Goal: Task Accomplishment & Management: Manage account settings

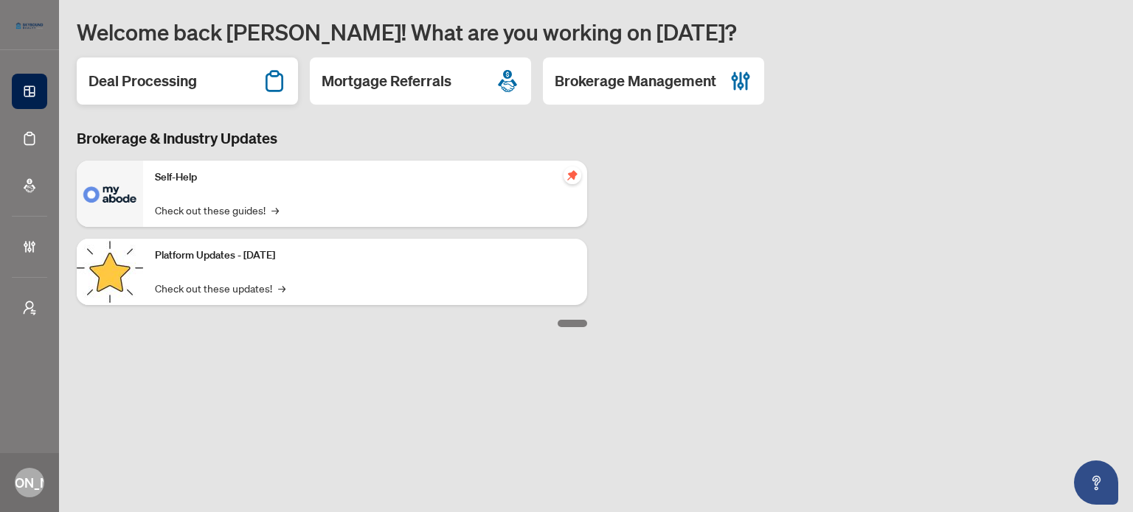
click at [186, 88] on h2 "Deal Processing" at bounding box center [142, 81] width 108 height 21
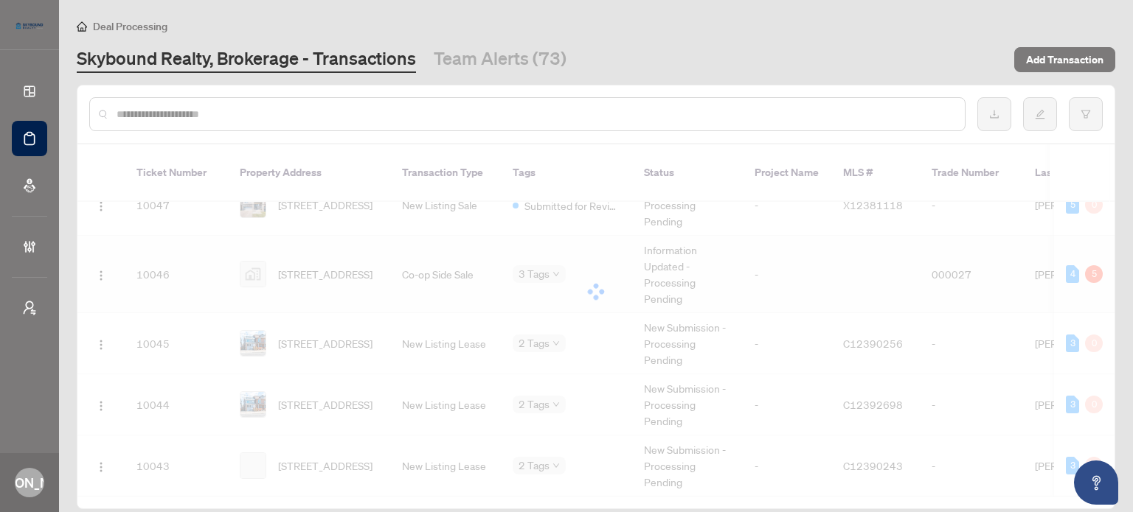
scroll to position [2330, 0]
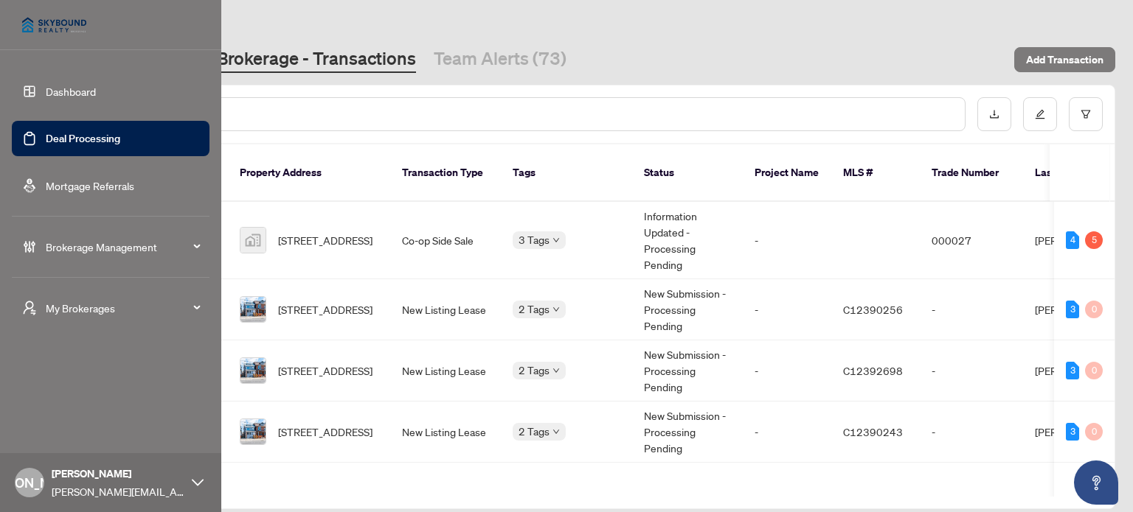
click at [80, 245] on span "Brokerage Management" at bounding box center [122, 247] width 153 height 16
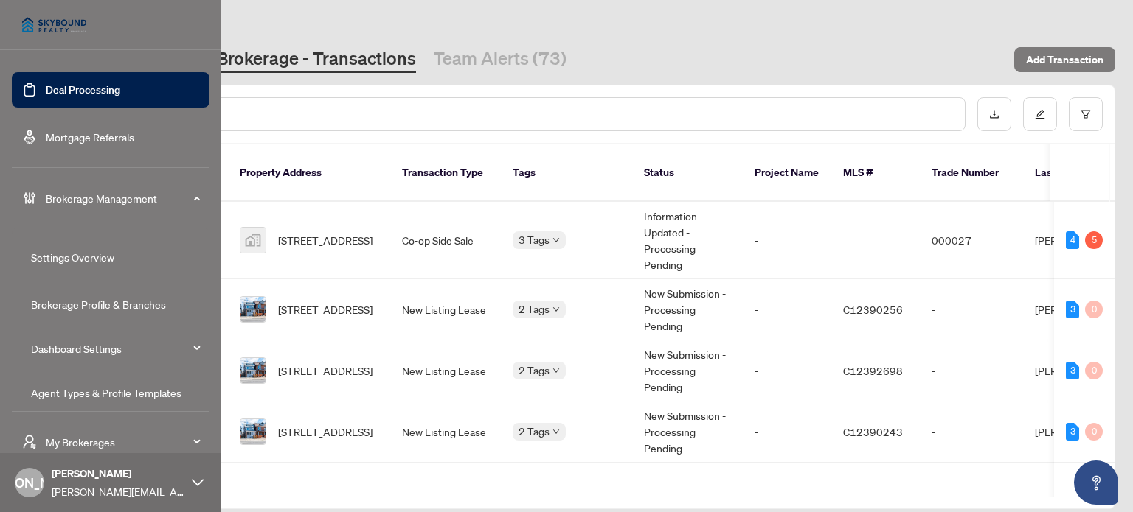
scroll to position [74, 0]
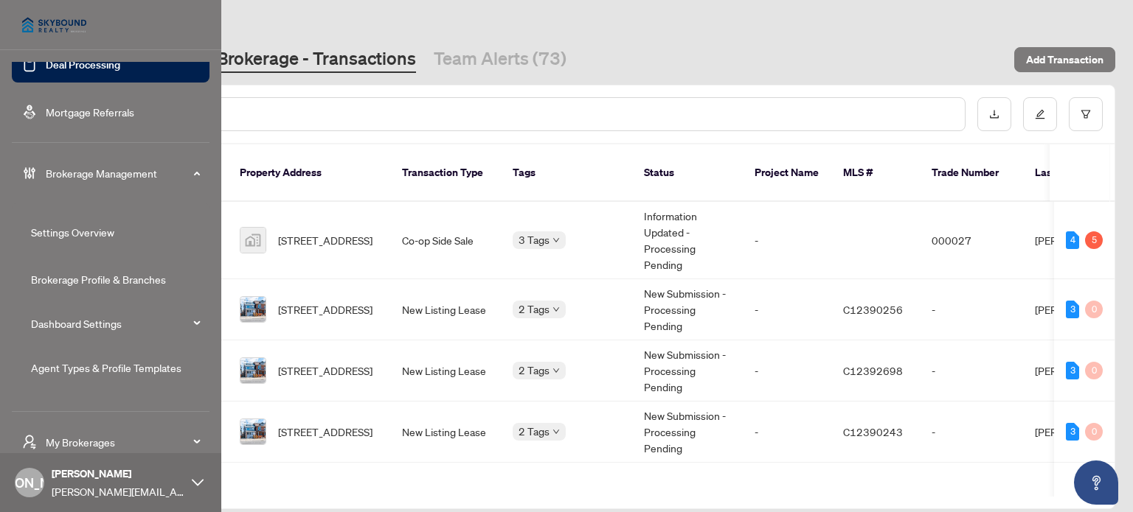
click at [94, 363] on link "Agent Types & Profile Templates" at bounding box center [106, 367] width 150 height 13
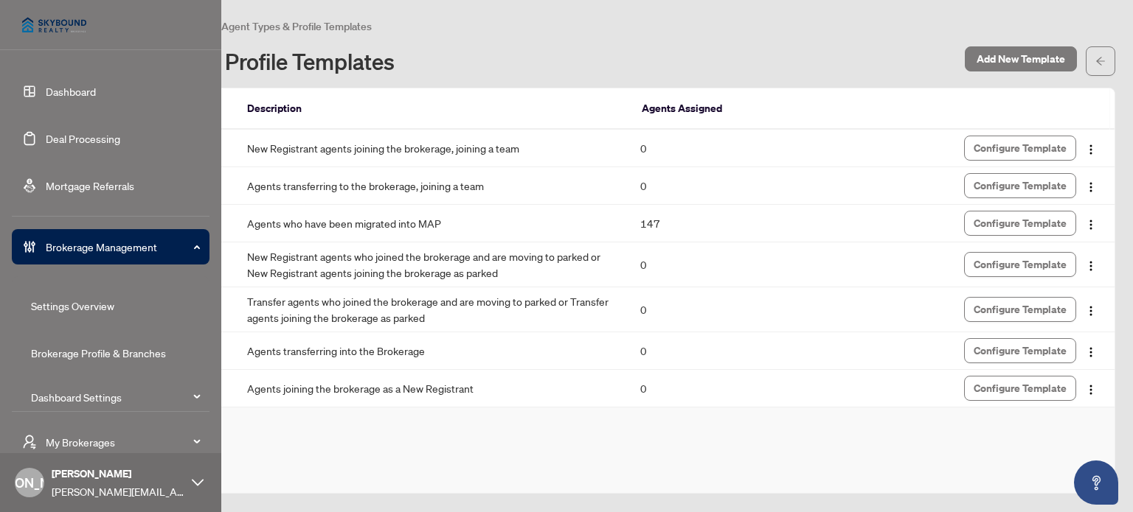
click at [96, 97] on link "Dashboard" at bounding box center [71, 91] width 50 height 13
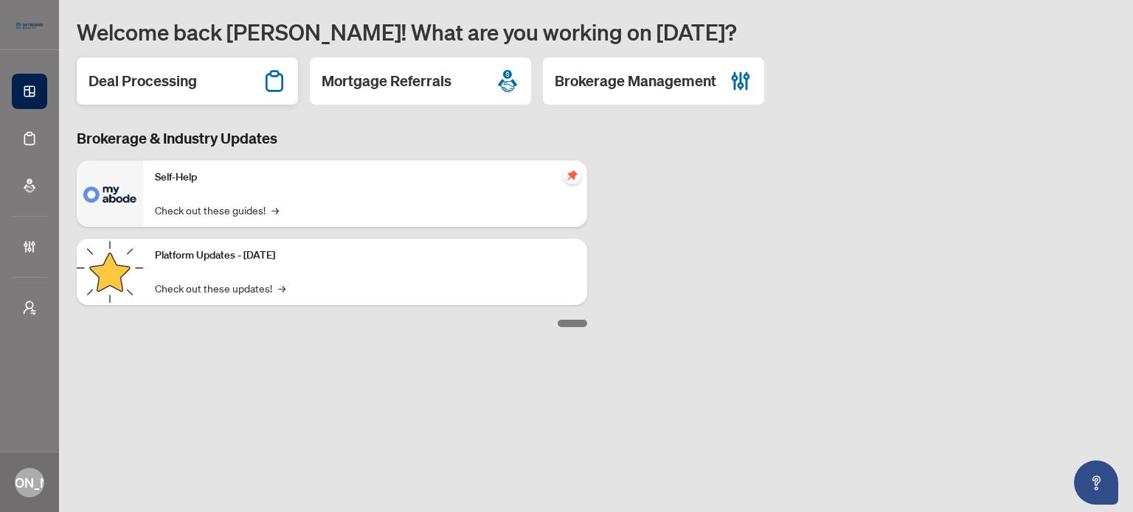
click at [207, 78] on div "Deal Processing" at bounding box center [187, 81] width 221 height 47
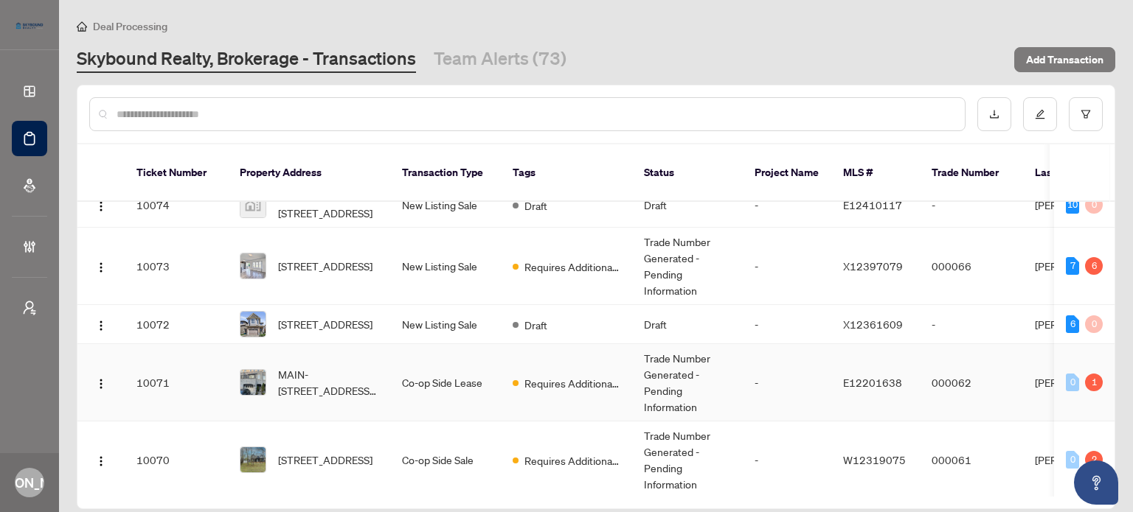
scroll to position [590, 0]
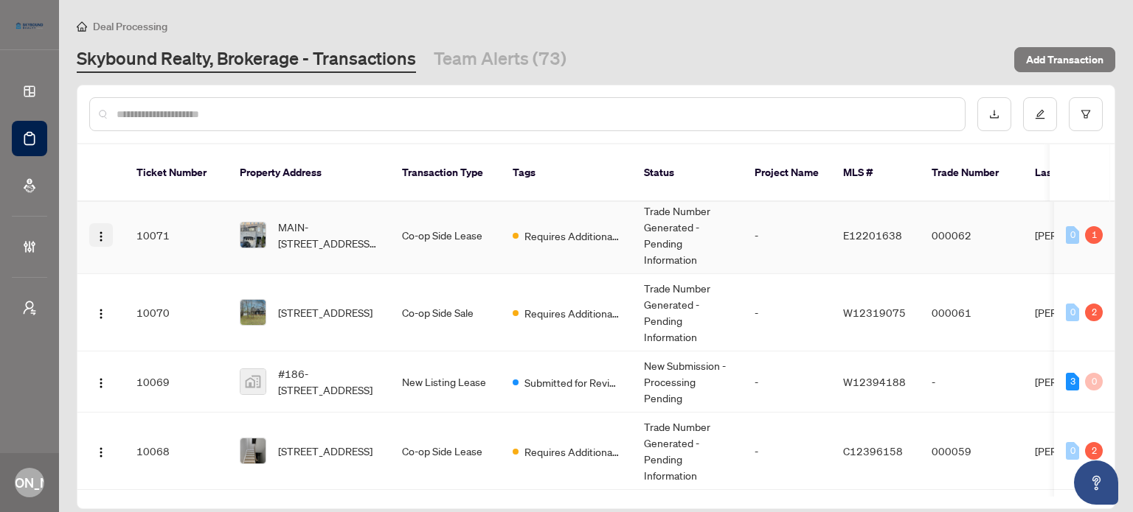
click at [101, 238] on img "button" at bounding box center [101, 237] width 12 height 12
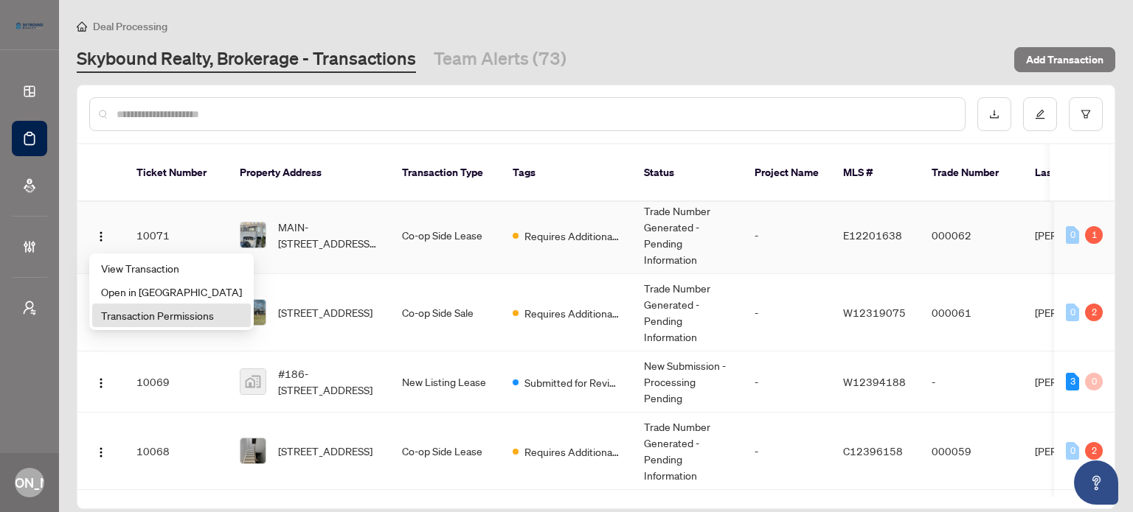
click at [159, 313] on span "Transaction Permissions" at bounding box center [171, 315] width 141 height 16
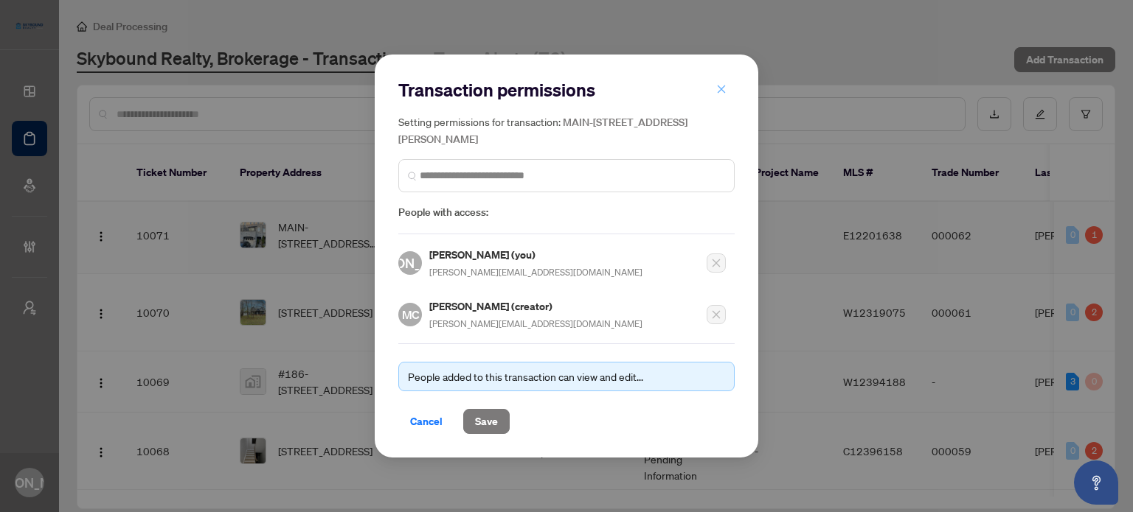
click at [720, 91] on icon "close" at bounding box center [721, 89] width 10 height 10
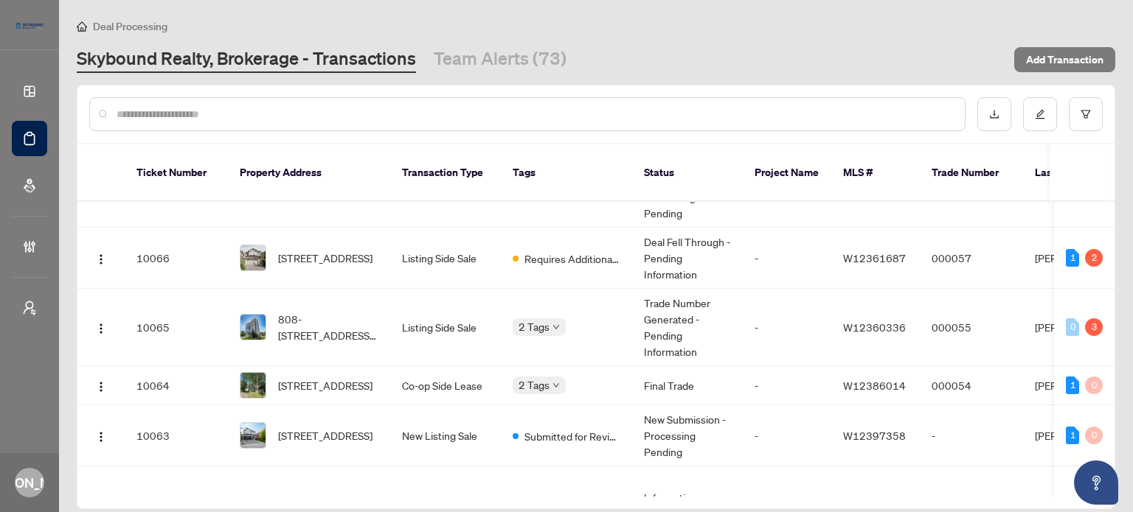
scroll to position [997, 0]
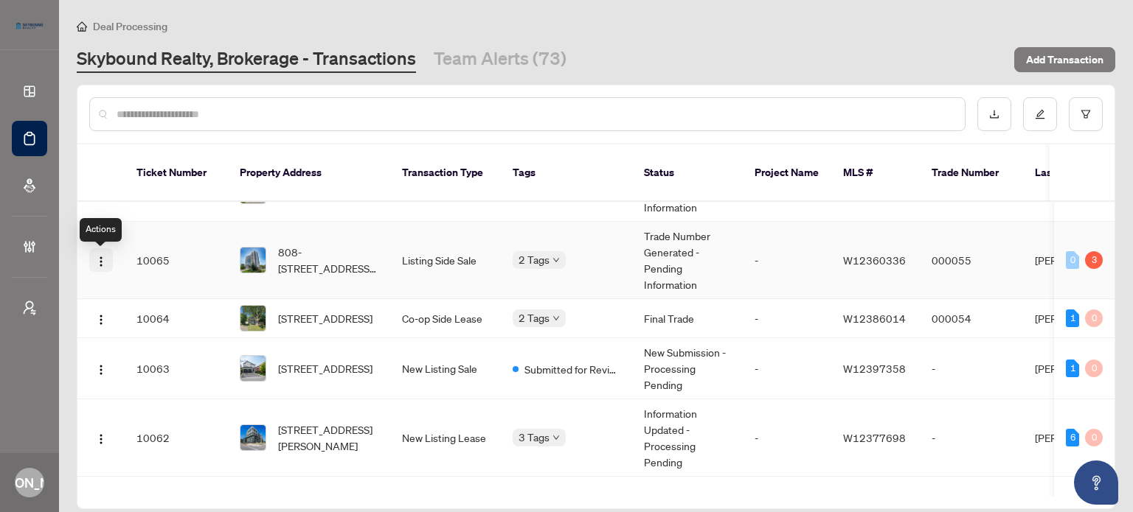
click at [97, 263] on img "button" at bounding box center [101, 262] width 12 height 12
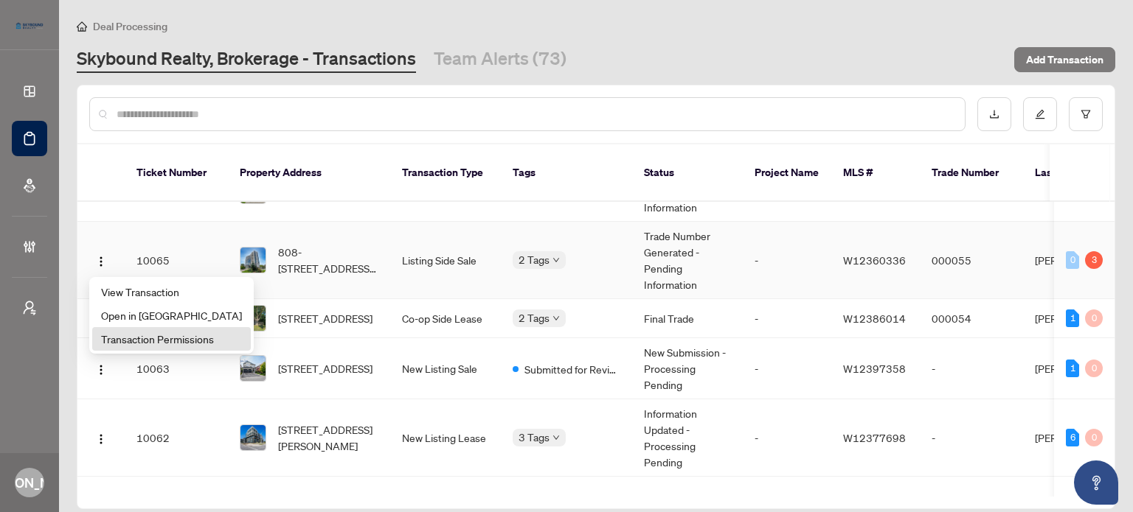
click at [167, 336] on span "Transaction Permissions" at bounding box center [171, 339] width 141 height 16
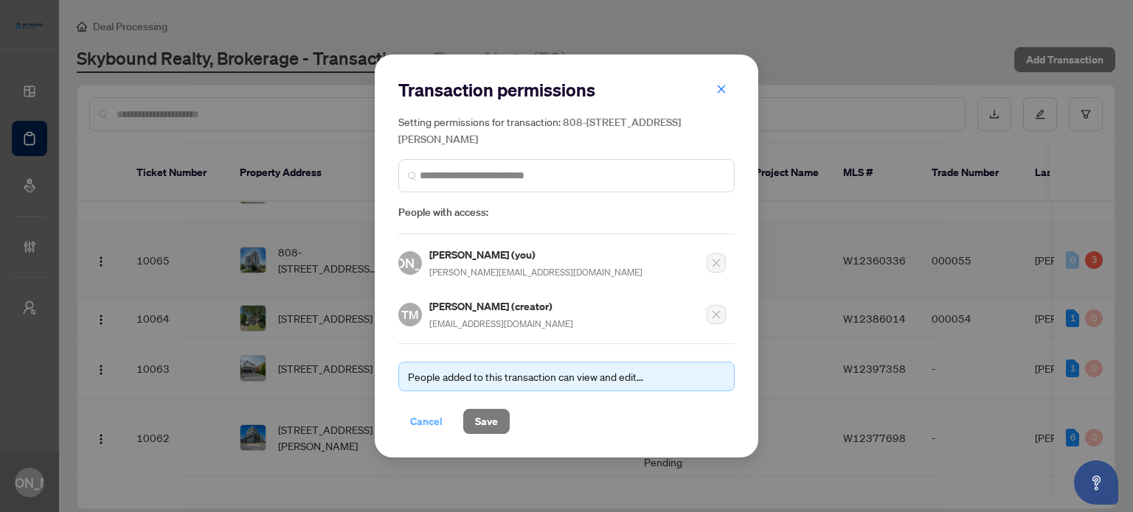
click at [434, 422] on span "Cancel" at bounding box center [426, 422] width 32 height 24
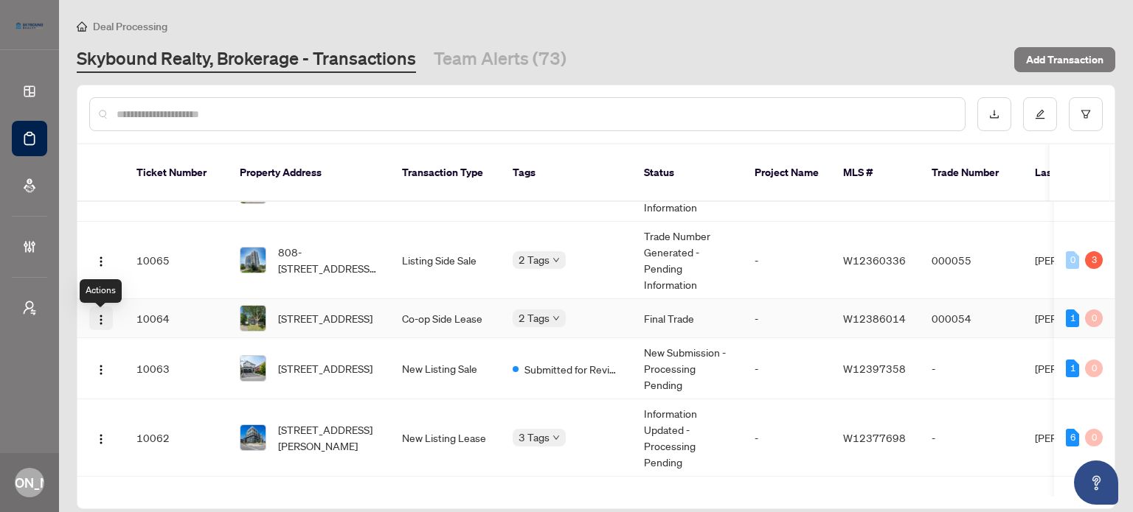
click at [100, 314] on button "button" at bounding box center [101, 319] width 24 height 24
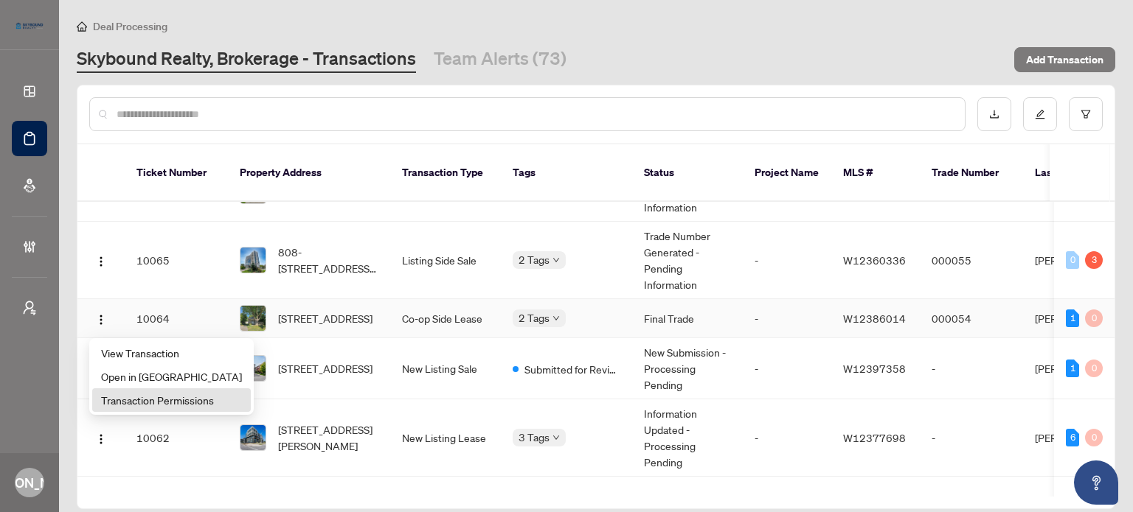
click at [155, 394] on span "Transaction Permissions" at bounding box center [171, 400] width 141 height 16
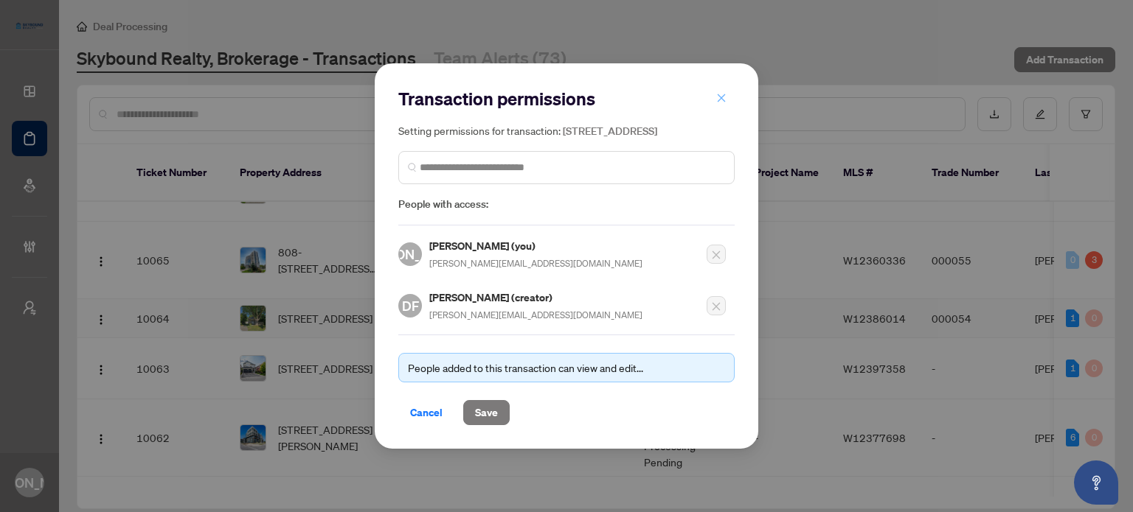
click at [720, 94] on icon "close" at bounding box center [721, 98] width 10 height 10
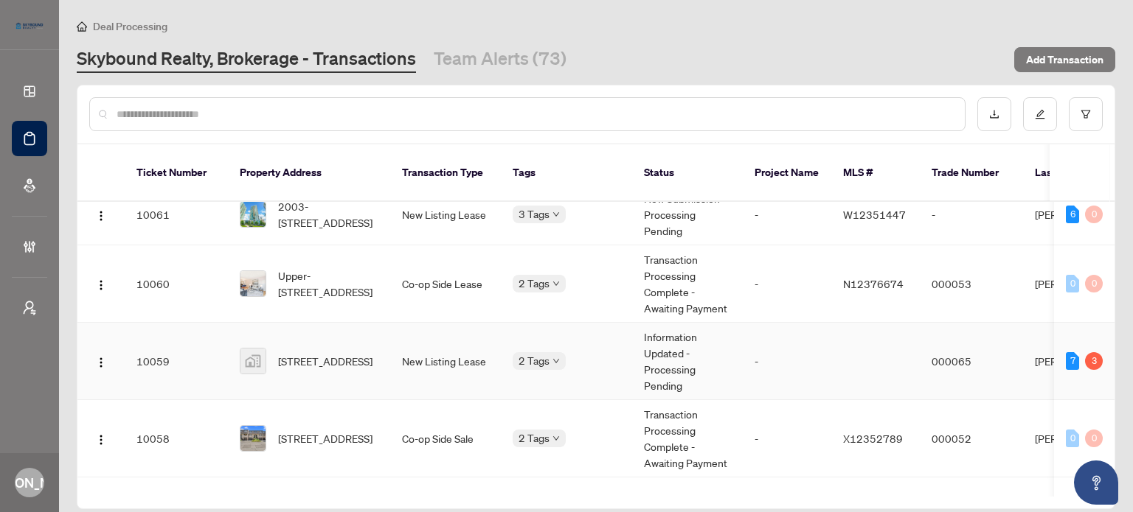
scroll to position [1292, 0]
click at [100, 364] on img "button" at bounding box center [101, 361] width 12 height 12
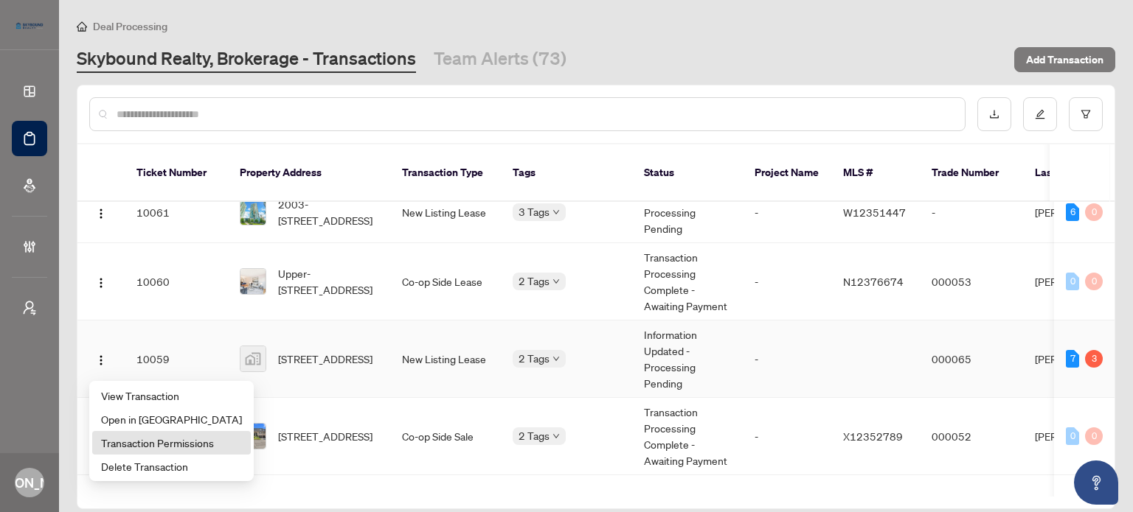
click at [165, 443] on span "Transaction Permissions" at bounding box center [171, 443] width 141 height 16
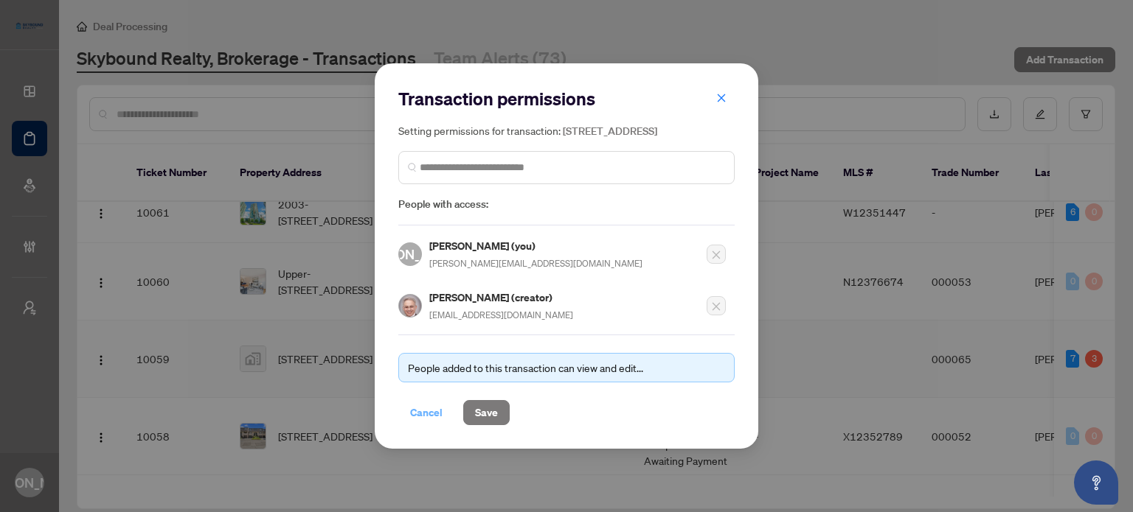
click at [422, 420] on span "Cancel" at bounding box center [426, 413] width 32 height 24
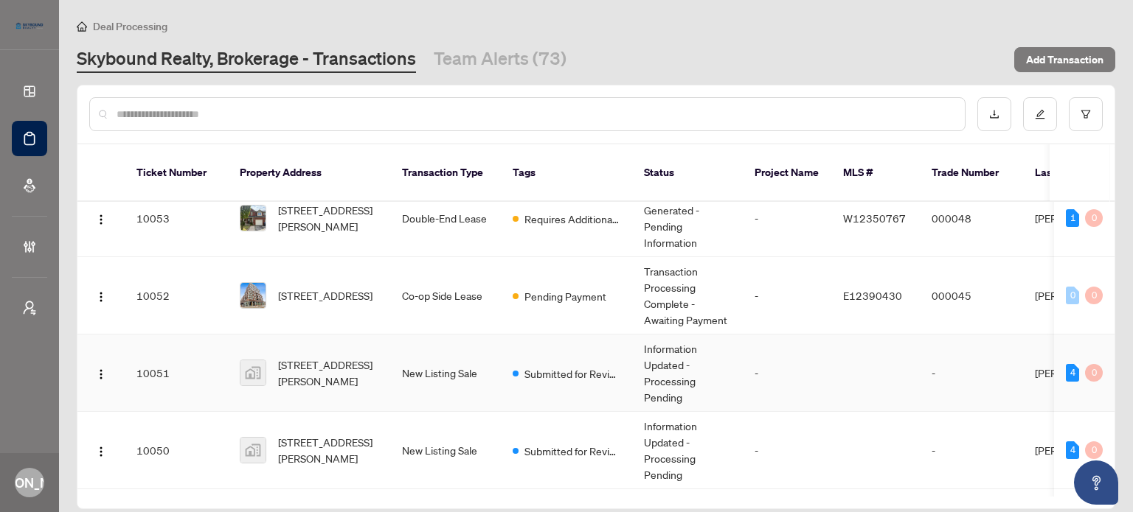
scroll to position [1882, 0]
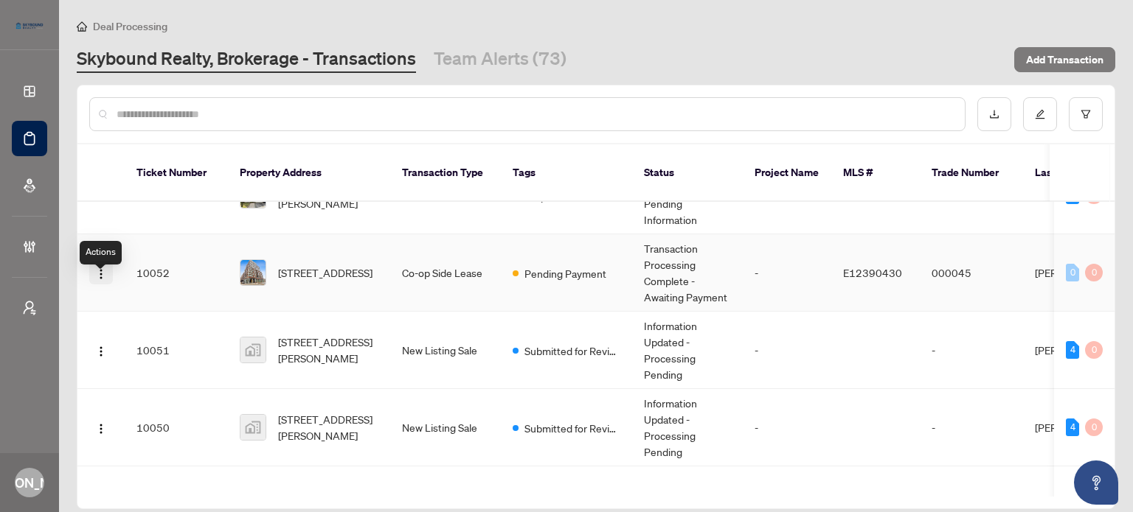
click at [103, 281] on span "button" at bounding box center [101, 273] width 12 height 16
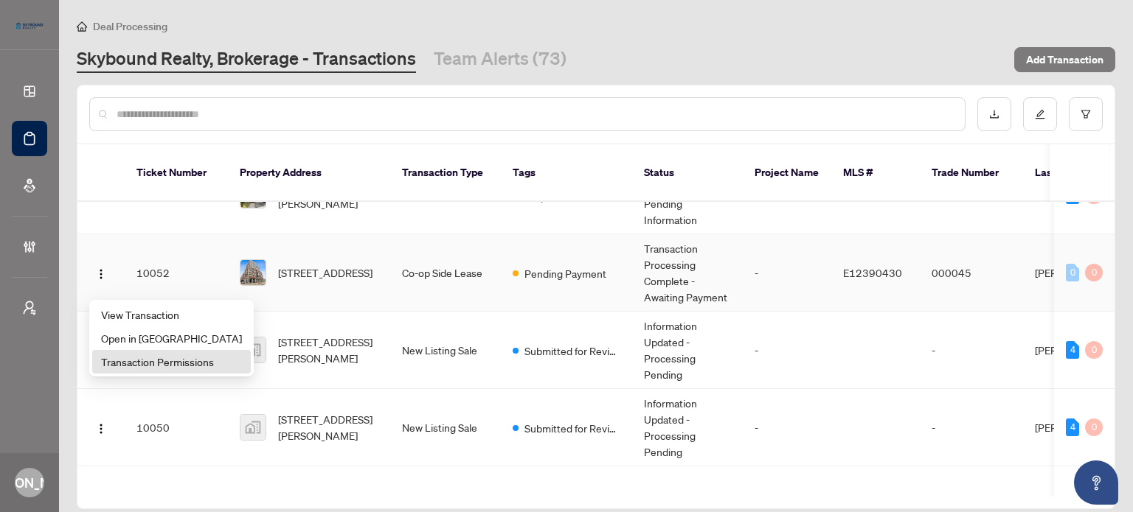
click at [150, 359] on span "Transaction Permissions" at bounding box center [171, 362] width 141 height 16
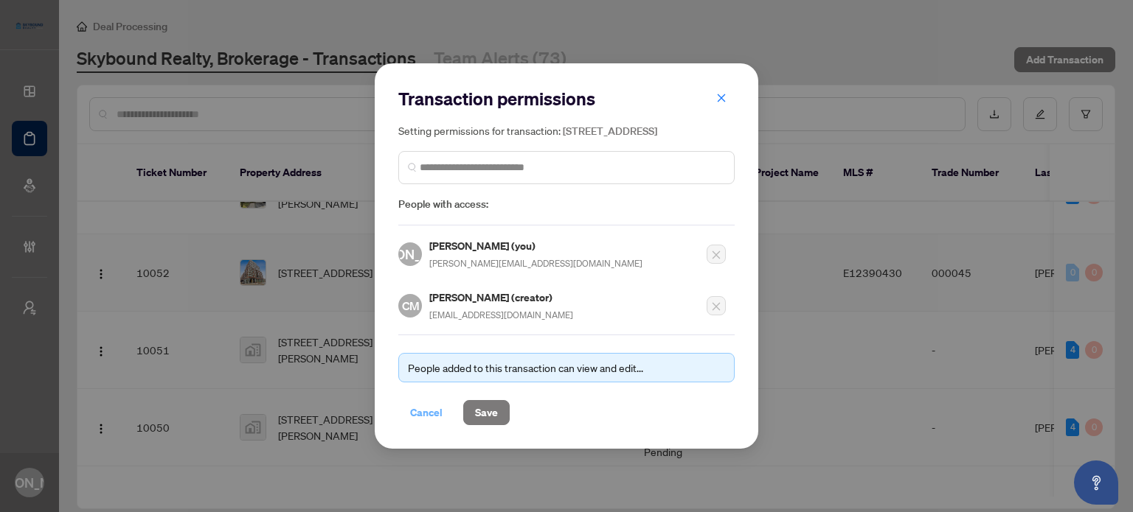
click at [425, 418] on span "Cancel" at bounding box center [426, 413] width 32 height 24
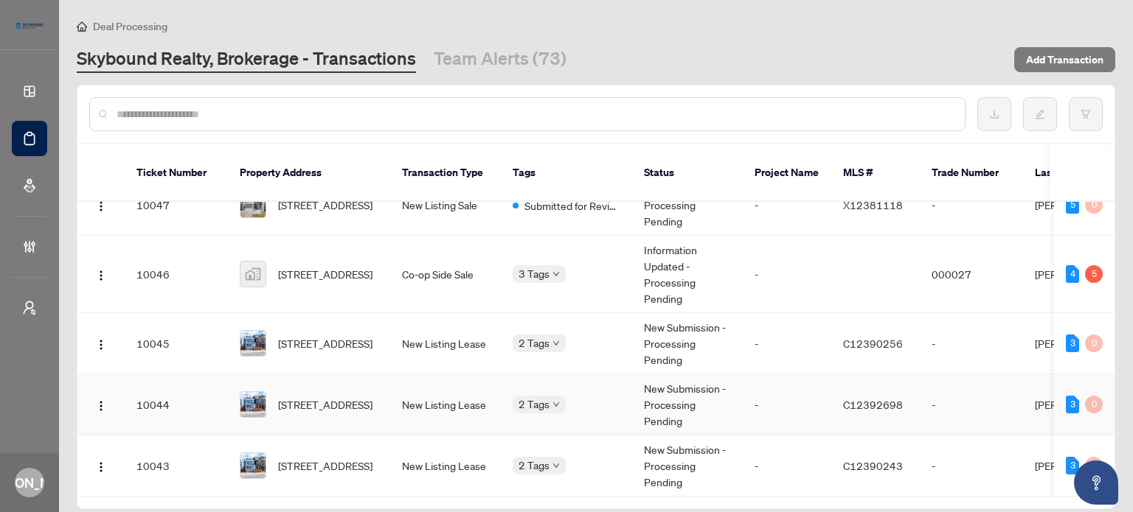
scroll to position [2324, 0]
